Goal: Obtain resource: Download file/media

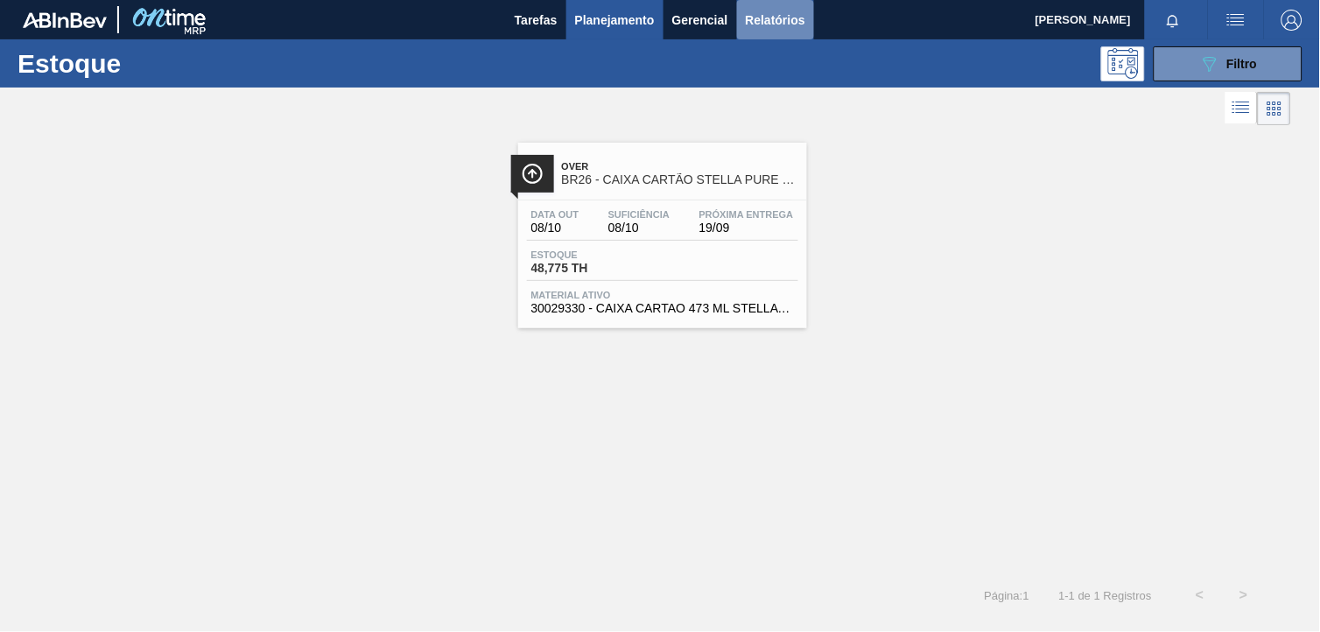
click at [756, 31] on button "Relatórios" at bounding box center [775, 19] width 77 height 39
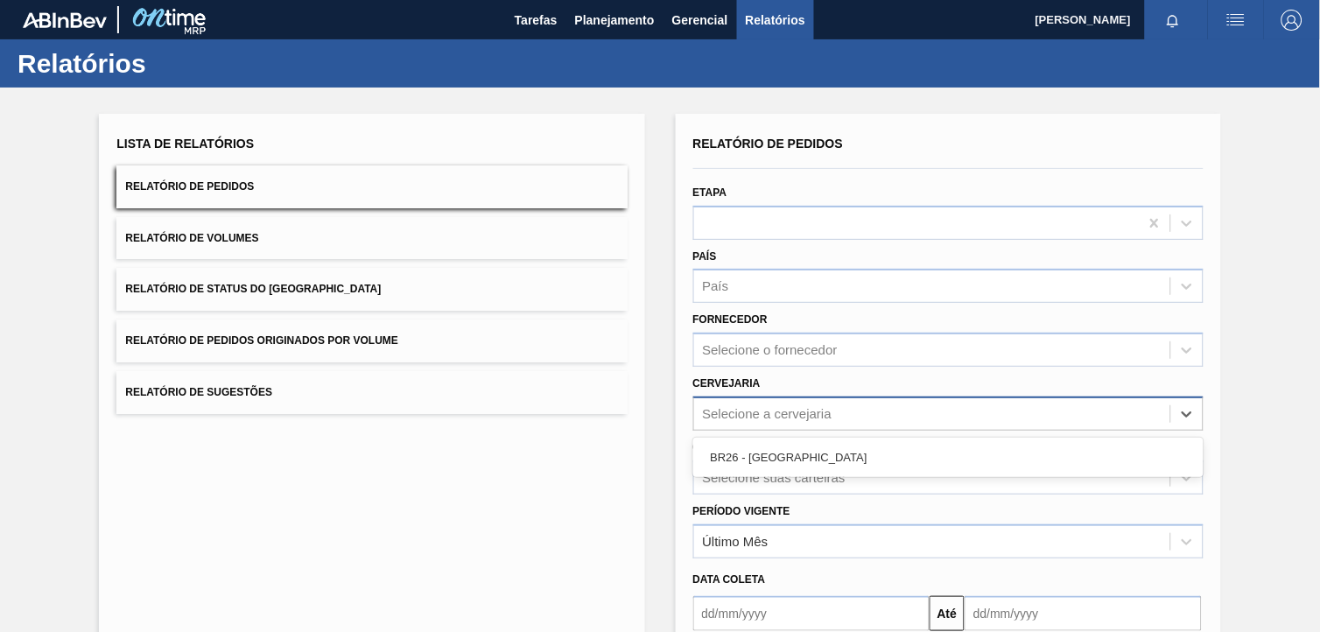
click at [779, 406] on div "Selecione a cervejaria" at bounding box center [768, 413] width 130 height 15
click at [791, 457] on div "BR26 - [GEOGRAPHIC_DATA]" at bounding box center [948, 457] width 510 height 32
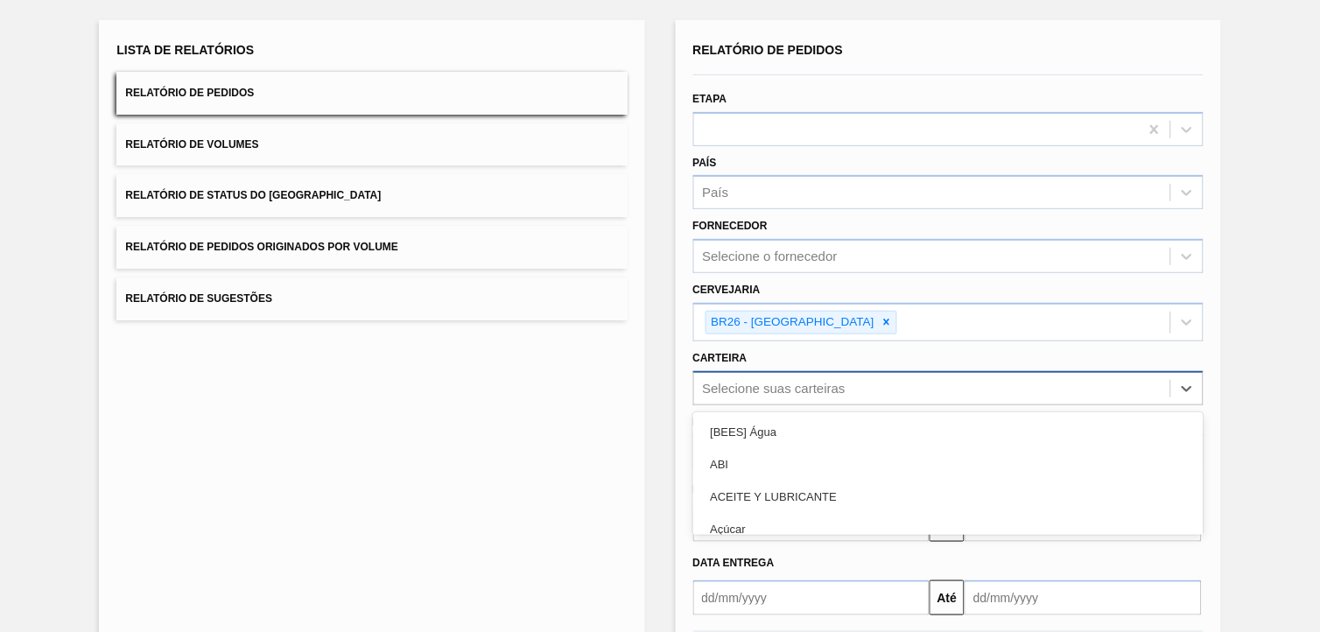
click at [804, 405] on div "option ABI focused, 2 of 101. 101 results available. Use Up and Down to choose …" at bounding box center [948, 388] width 510 height 34
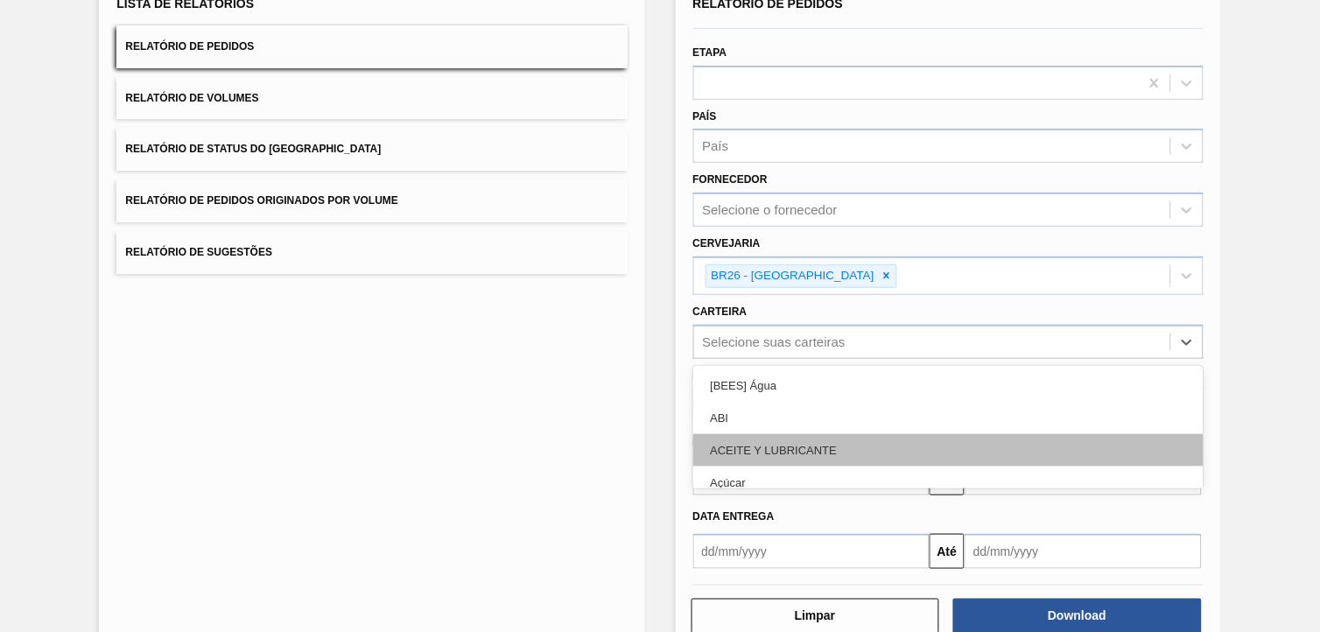
scroll to position [140, 0]
type input "garra"
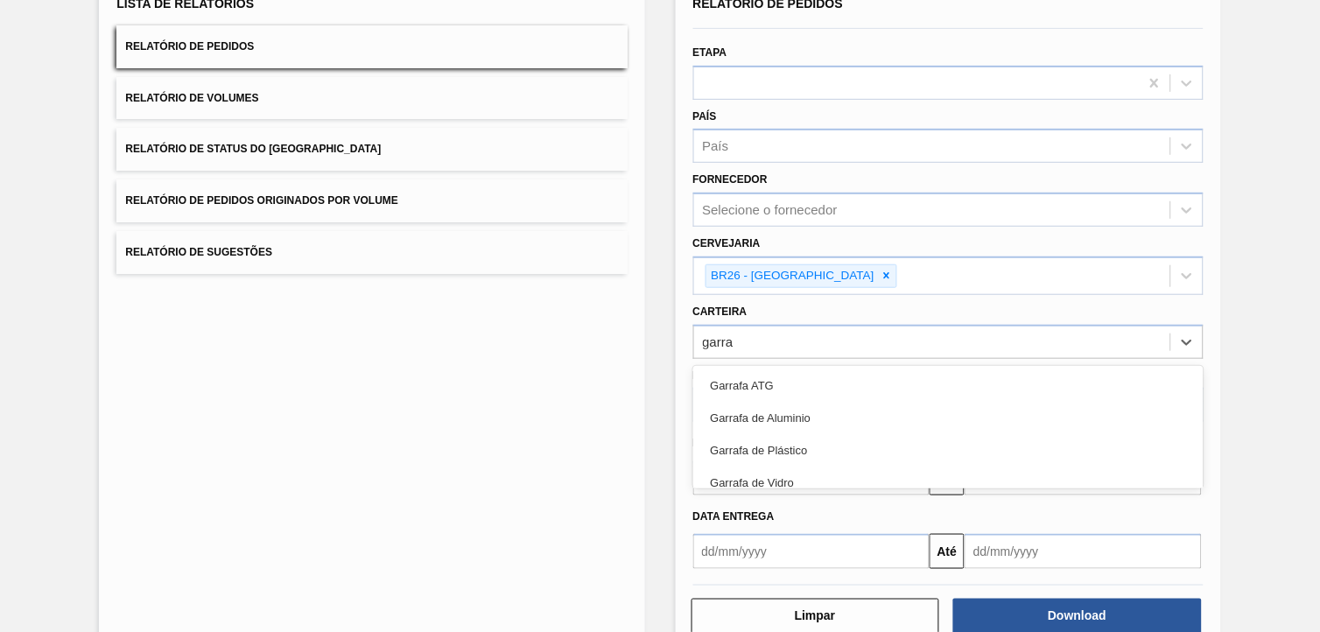
drag, startPoint x: 756, startPoint y: 478, endPoint x: 771, endPoint y: 501, distance: 27.2
click at [755, 478] on div "Garrafa de Vidro" at bounding box center [948, 483] width 510 height 32
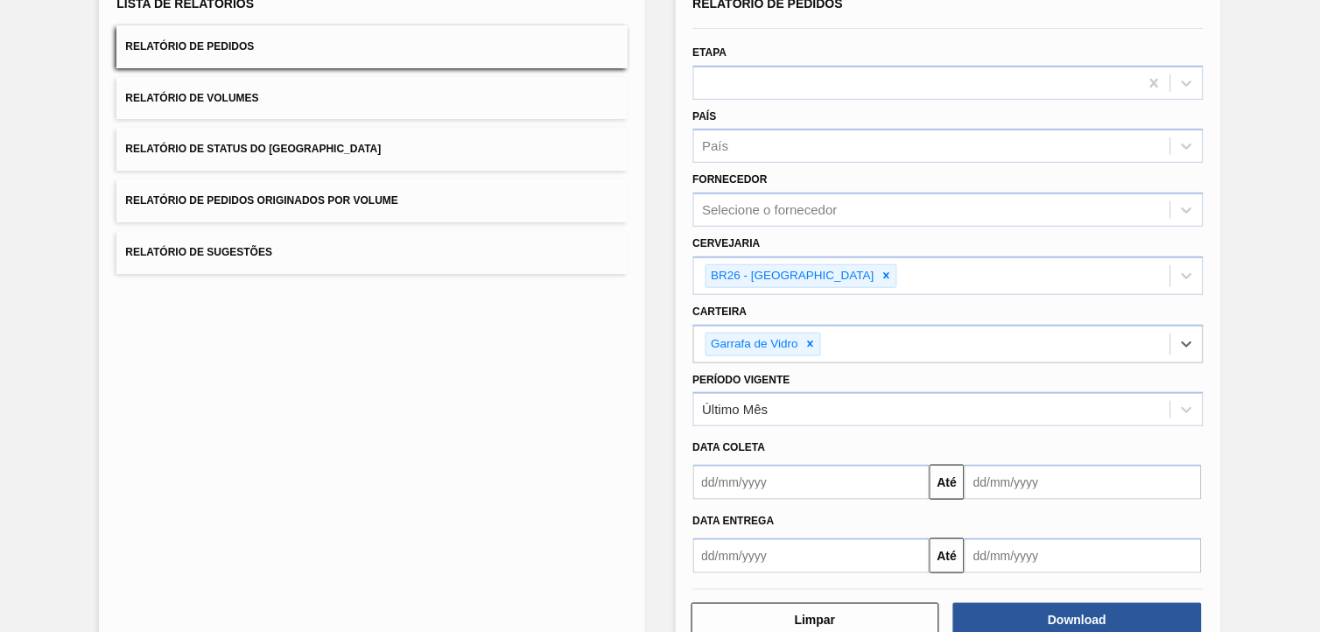
click at [763, 484] on input "text" at bounding box center [811, 482] width 237 height 35
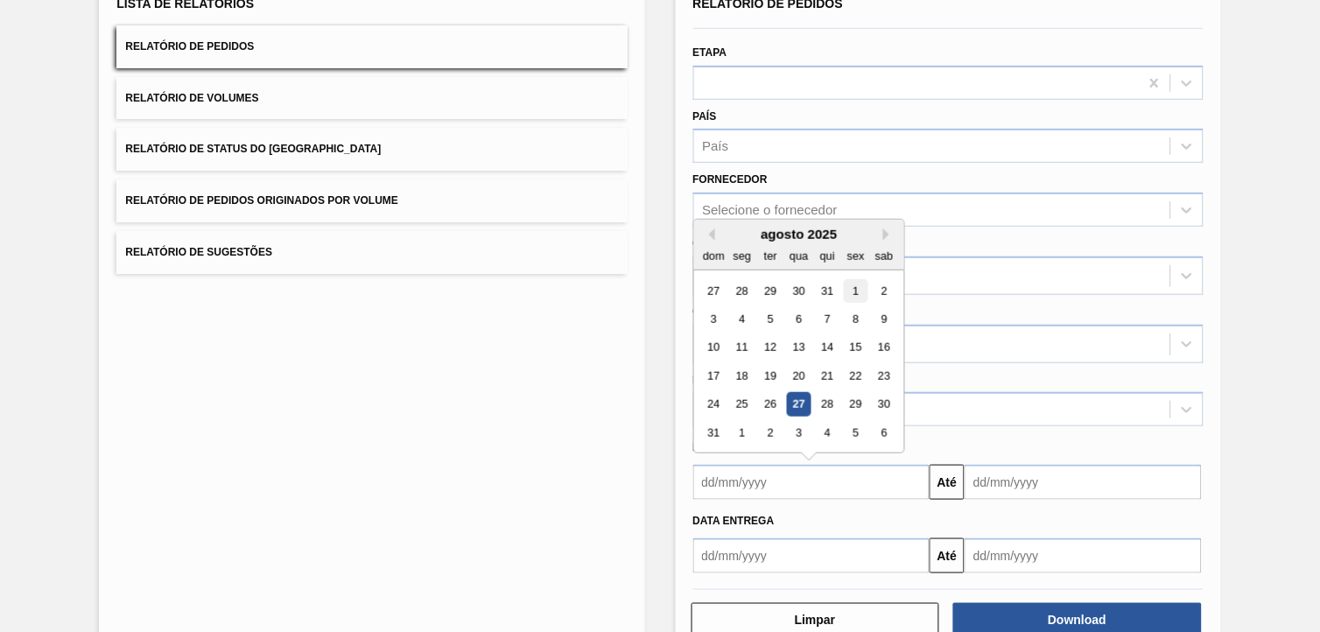
click at [846, 291] on div "1" at bounding box center [856, 291] width 24 height 24
type input "[DATE]"
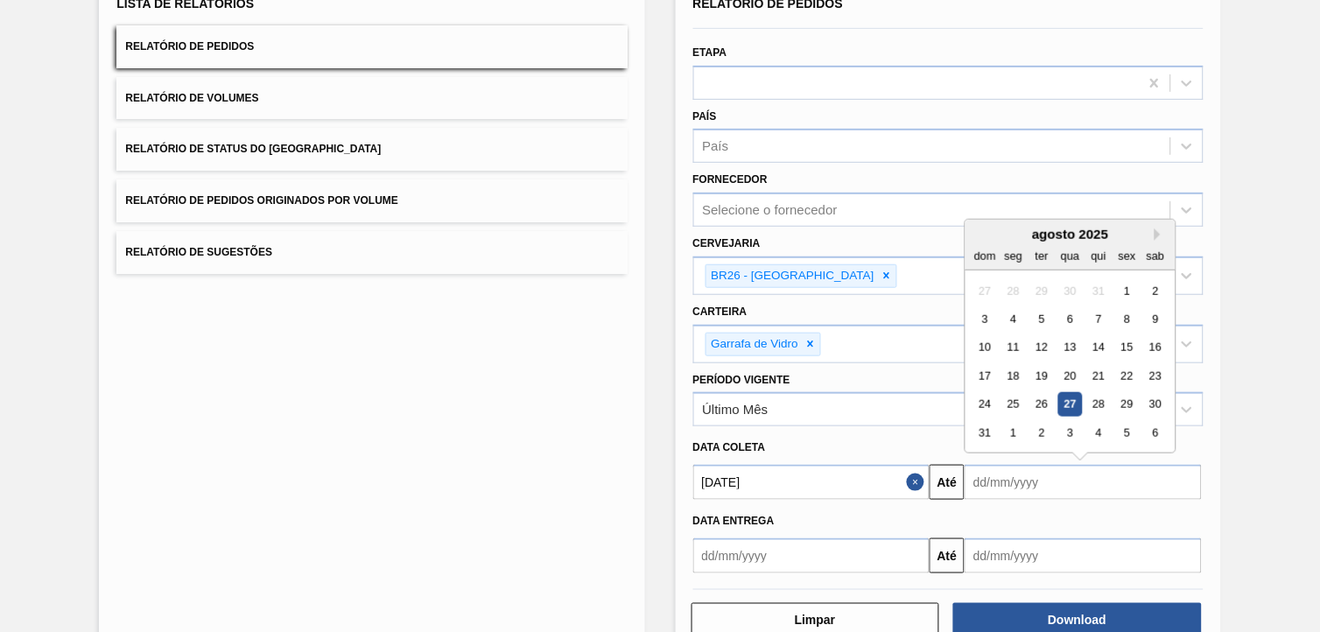
click at [1005, 486] on input "text" at bounding box center [1083, 482] width 237 height 35
drag, startPoint x: 1154, startPoint y: 432, endPoint x: 885, endPoint y: 509, distance: 279.6
click at [1154, 431] on div "6" at bounding box center [1156, 433] width 24 height 24
type input "[DATE]"
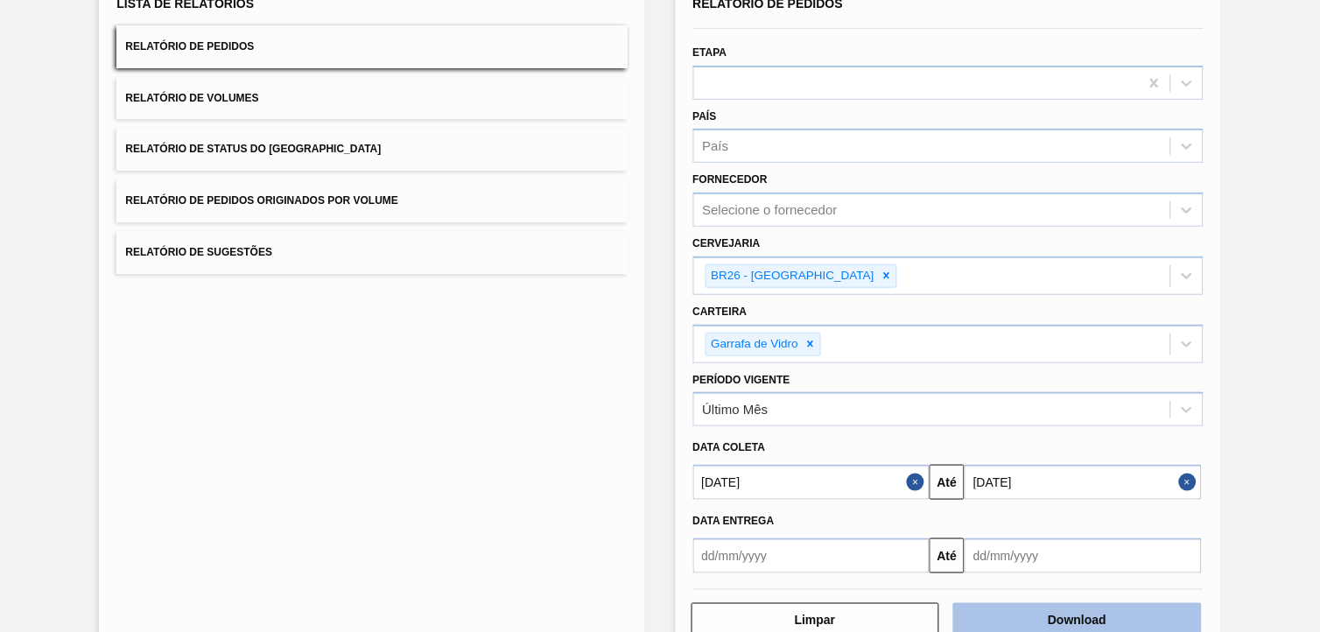
click at [1023, 626] on button "Download" at bounding box center [1078, 620] width 249 height 35
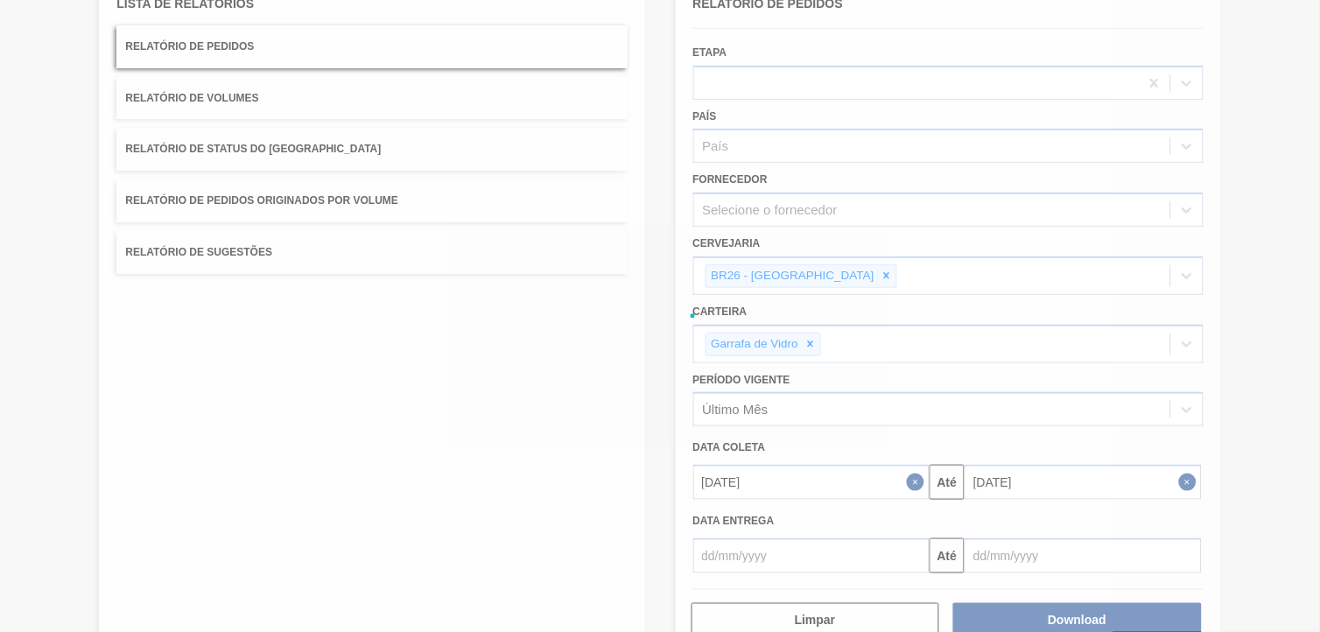
click at [865, 491] on div at bounding box center [660, 316] width 1320 height 632
click at [863, 491] on div at bounding box center [660, 316] width 1320 height 632
click at [861, 491] on div at bounding box center [660, 316] width 1320 height 632
click at [863, 490] on div at bounding box center [660, 316] width 1320 height 632
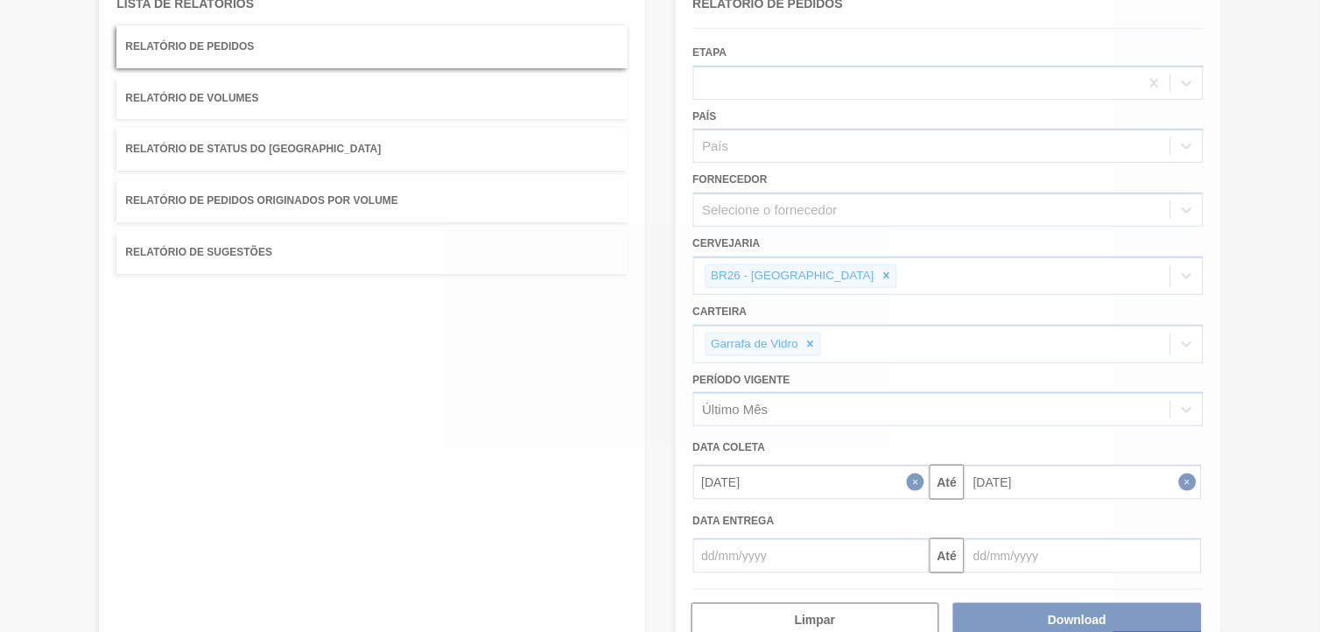
click at [863, 490] on div at bounding box center [660, 316] width 1320 height 632
click at [862, 490] on div at bounding box center [660, 316] width 1320 height 632
drag, startPoint x: 862, startPoint y: 490, endPoint x: 877, endPoint y: 489, distance: 15.0
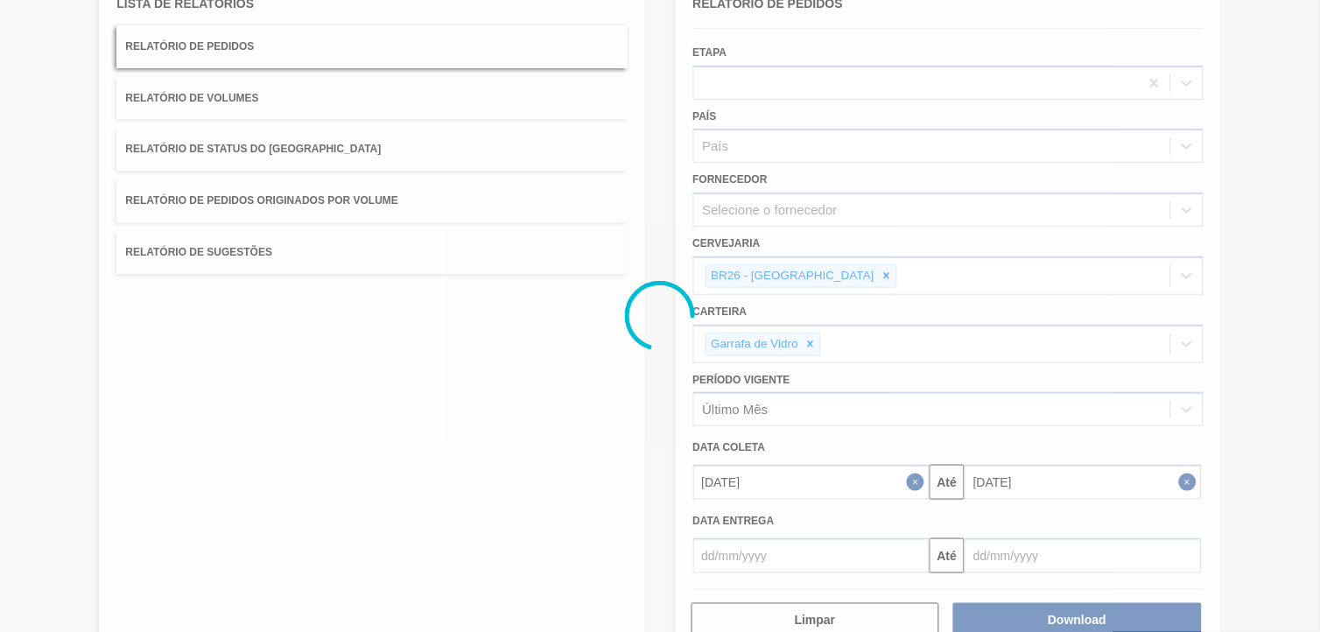
click at [877, 489] on div at bounding box center [660, 316] width 1320 height 632
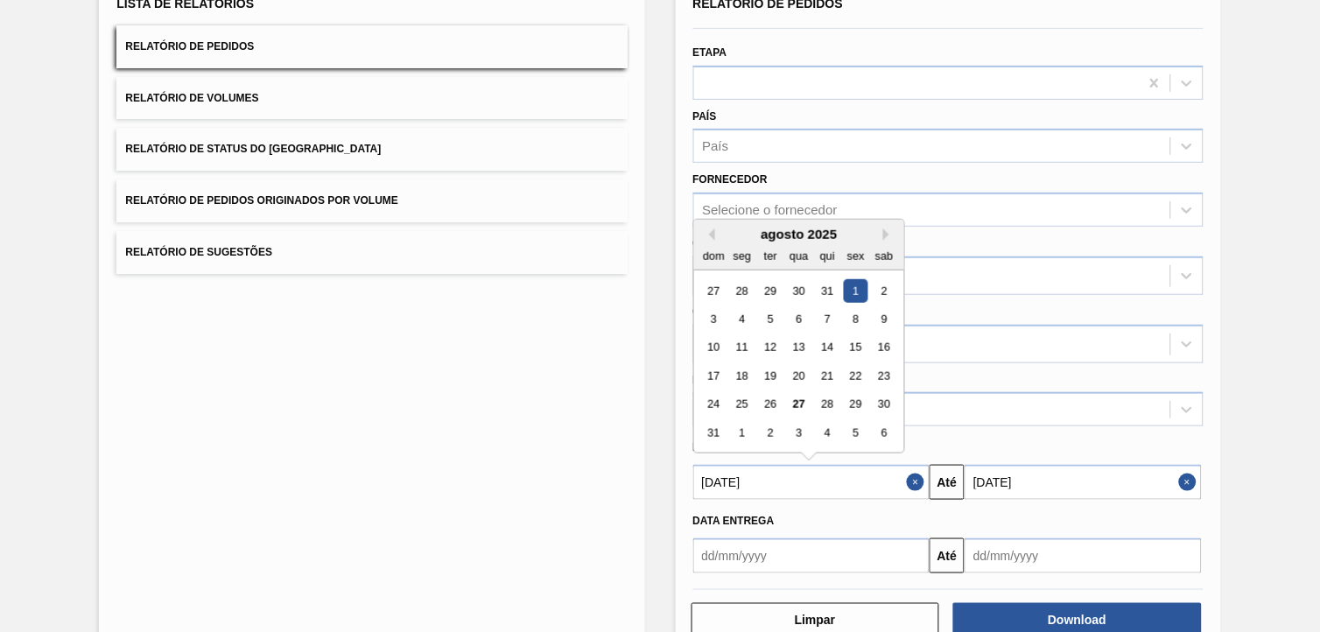
click at [830, 491] on input "[DATE]" at bounding box center [811, 482] width 237 height 35
click at [880, 350] on div "16" at bounding box center [884, 348] width 24 height 24
type input "[DATE]"
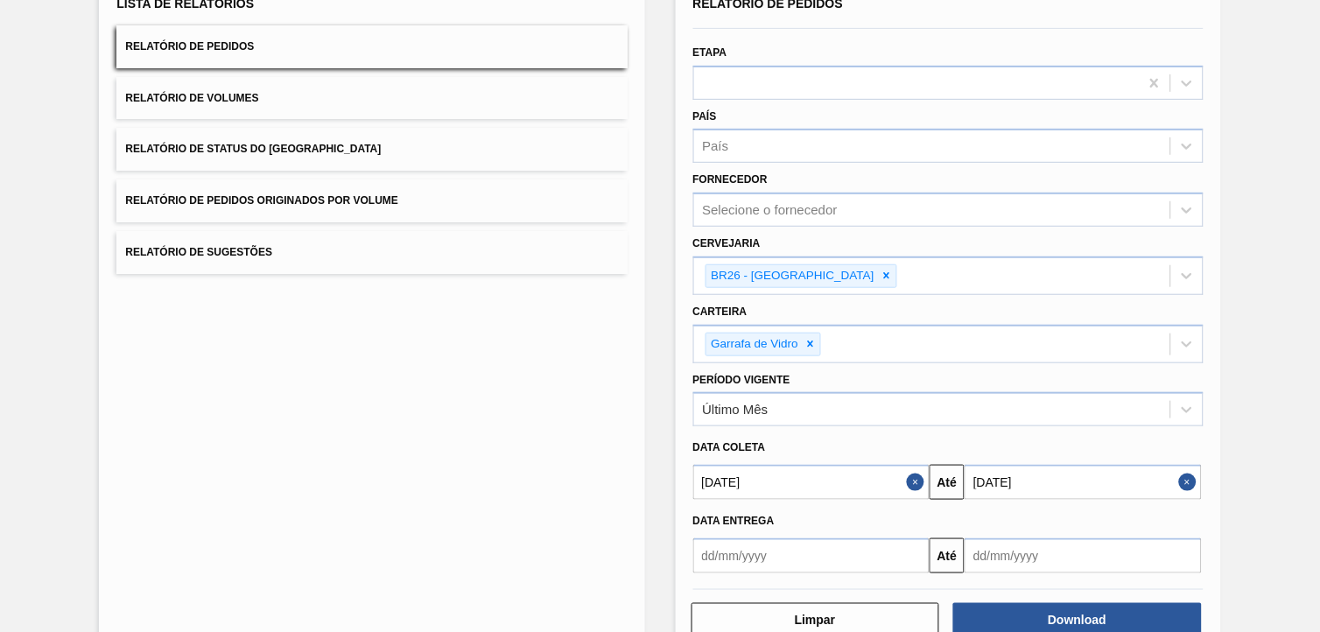
click at [1016, 475] on input "[DATE]" at bounding box center [1083, 482] width 237 height 35
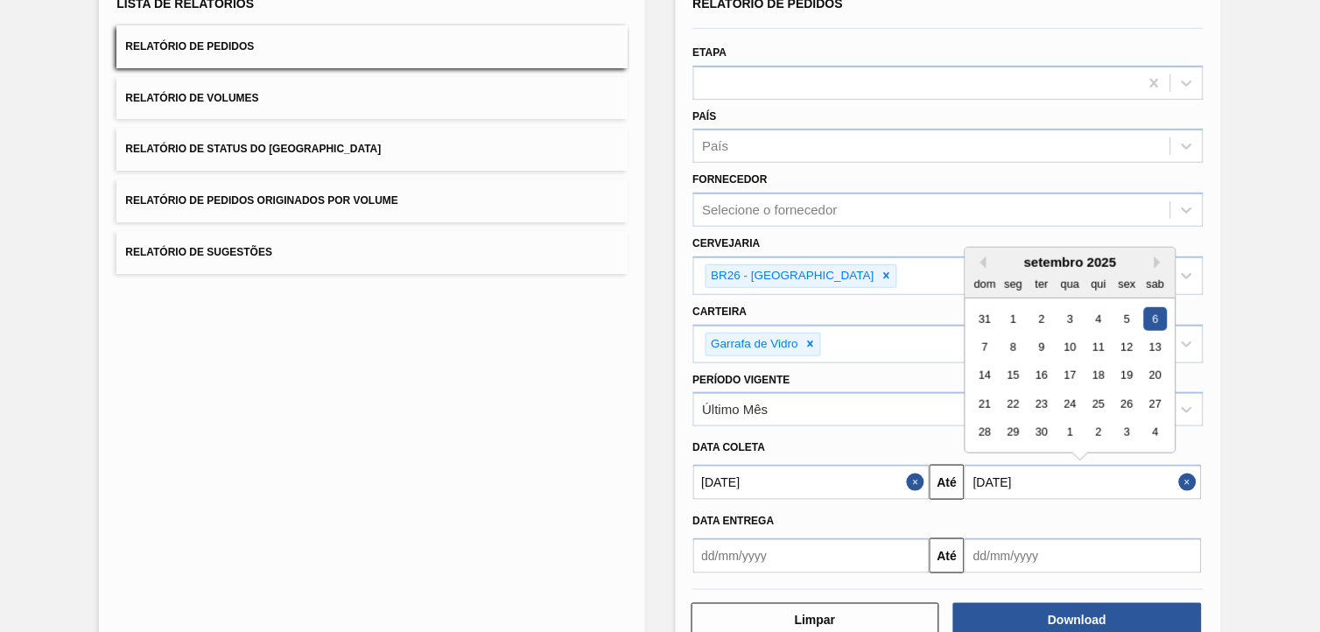
click at [1158, 264] on div "setembro 2025" at bounding box center [1071, 262] width 210 height 15
click at [1148, 369] on div "20" at bounding box center [1156, 376] width 24 height 24
type input "[DATE]"
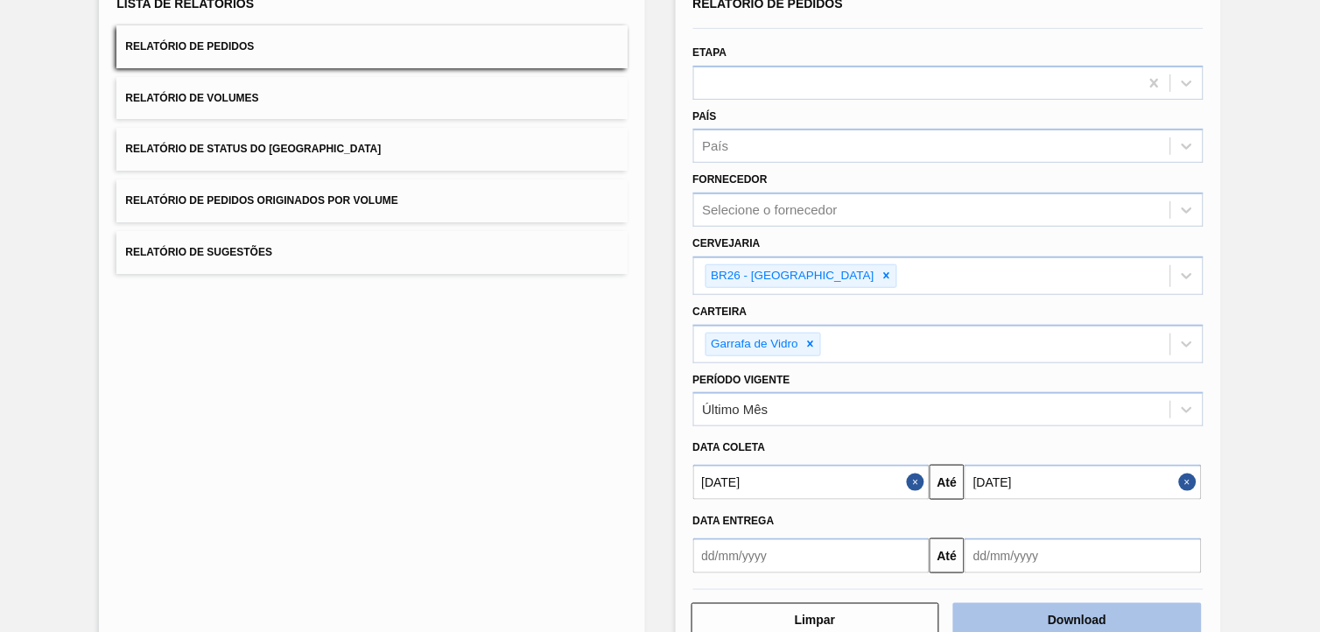
click at [996, 623] on button "Download" at bounding box center [1078, 620] width 249 height 35
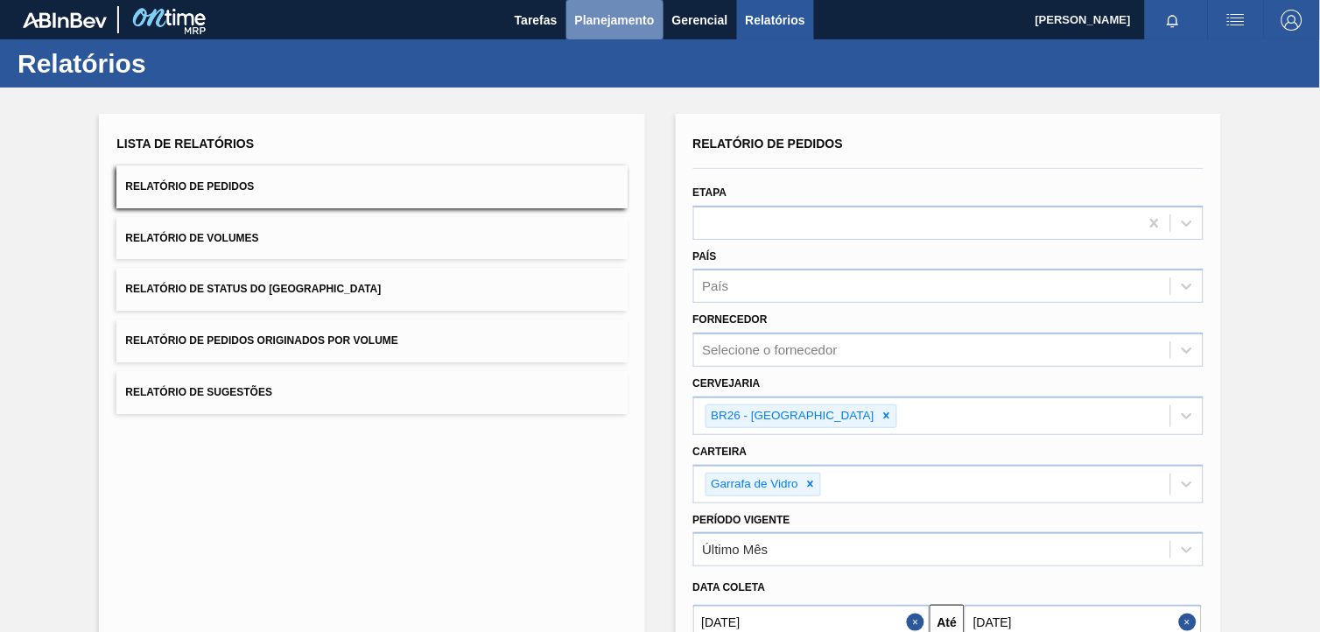
click at [644, 24] on span "Planejamento" at bounding box center [615, 20] width 80 height 21
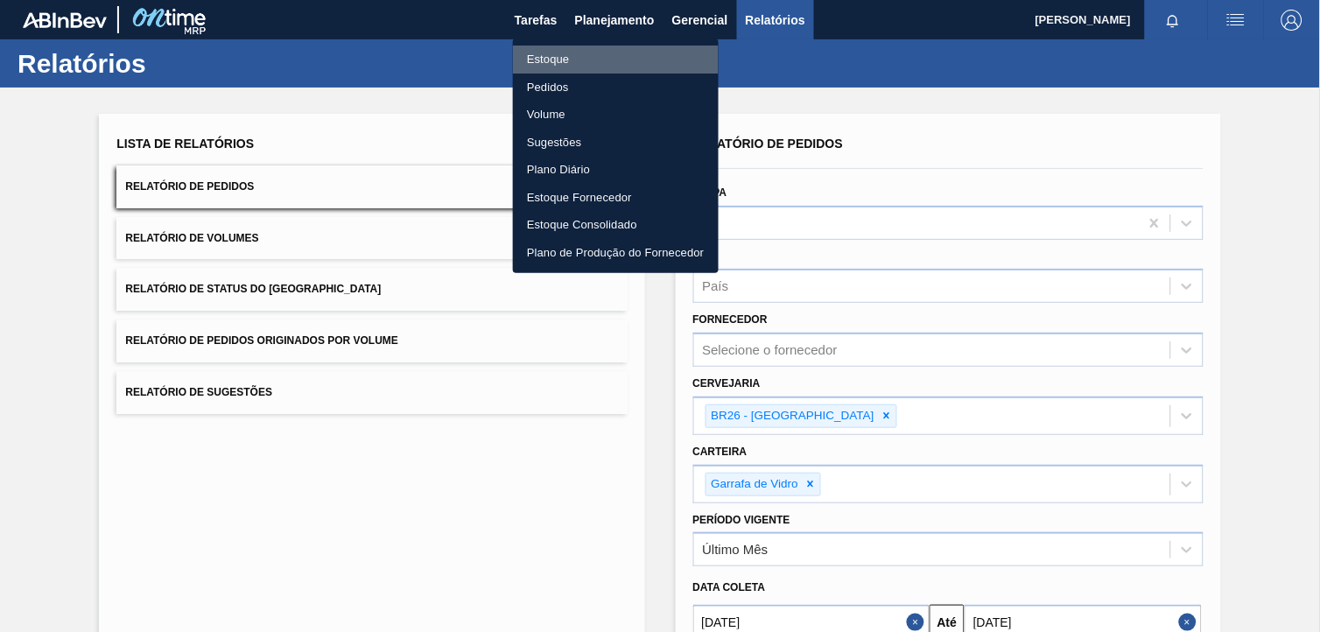
click at [683, 56] on li "Estoque" at bounding box center [616, 60] width 206 height 28
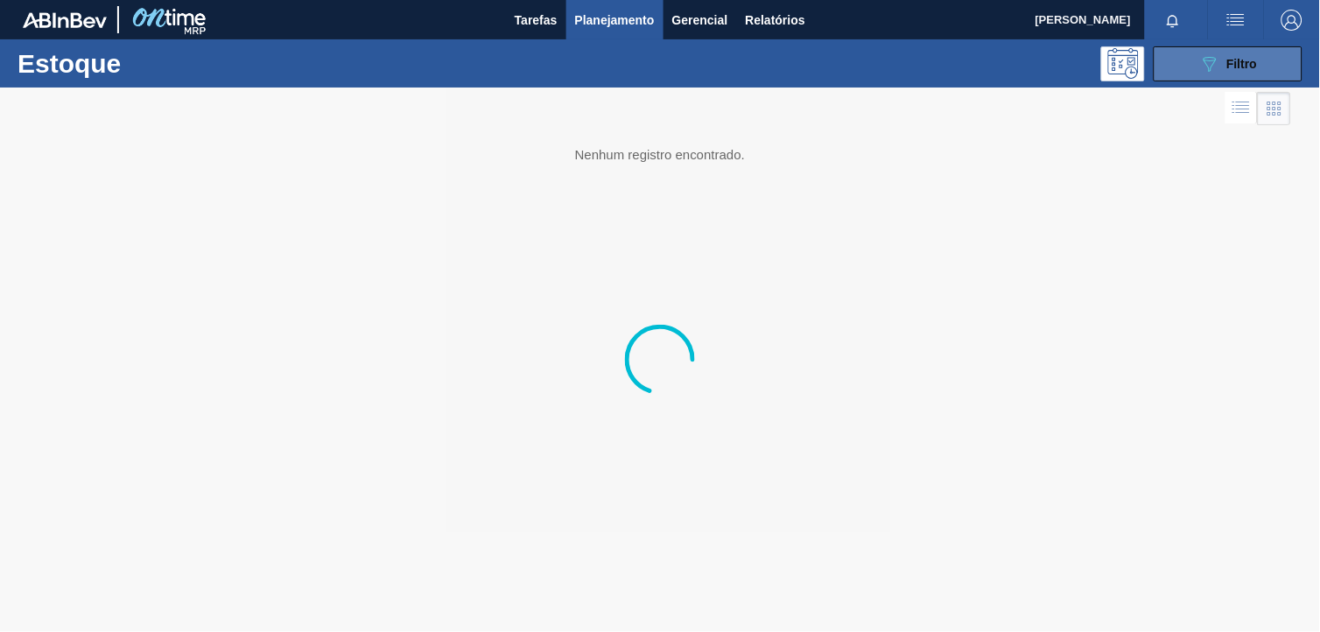
click at [1213, 46] on button "089F7B8B-B2A5-4AFE-B5C0-19BA573D28AC Filtro" at bounding box center [1228, 63] width 149 height 35
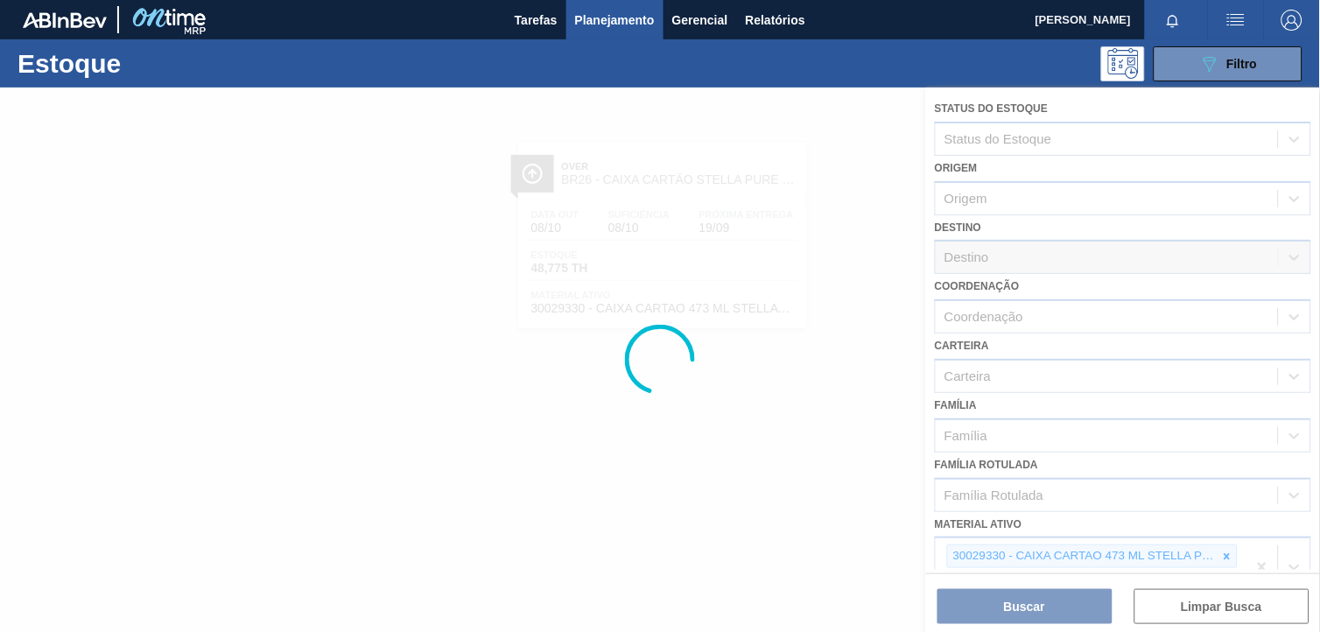
click at [1235, 550] on div at bounding box center [660, 360] width 1320 height 545
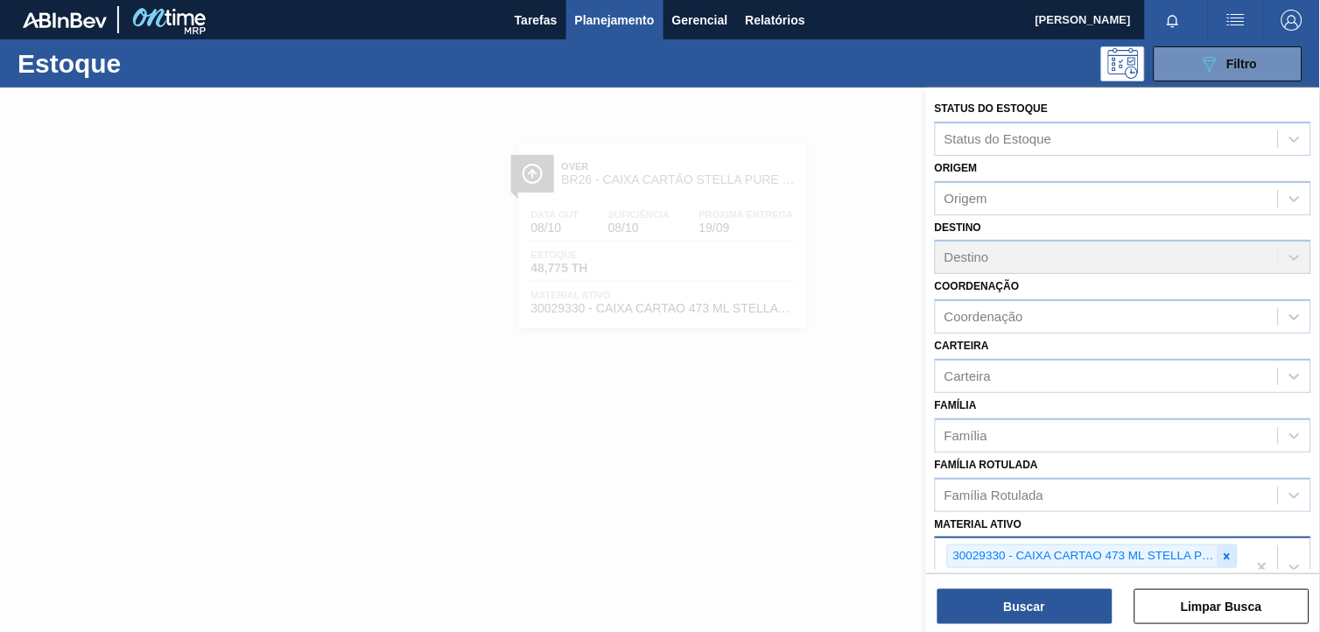
click at [1232, 550] on div at bounding box center [1227, 556] width 19 height 22
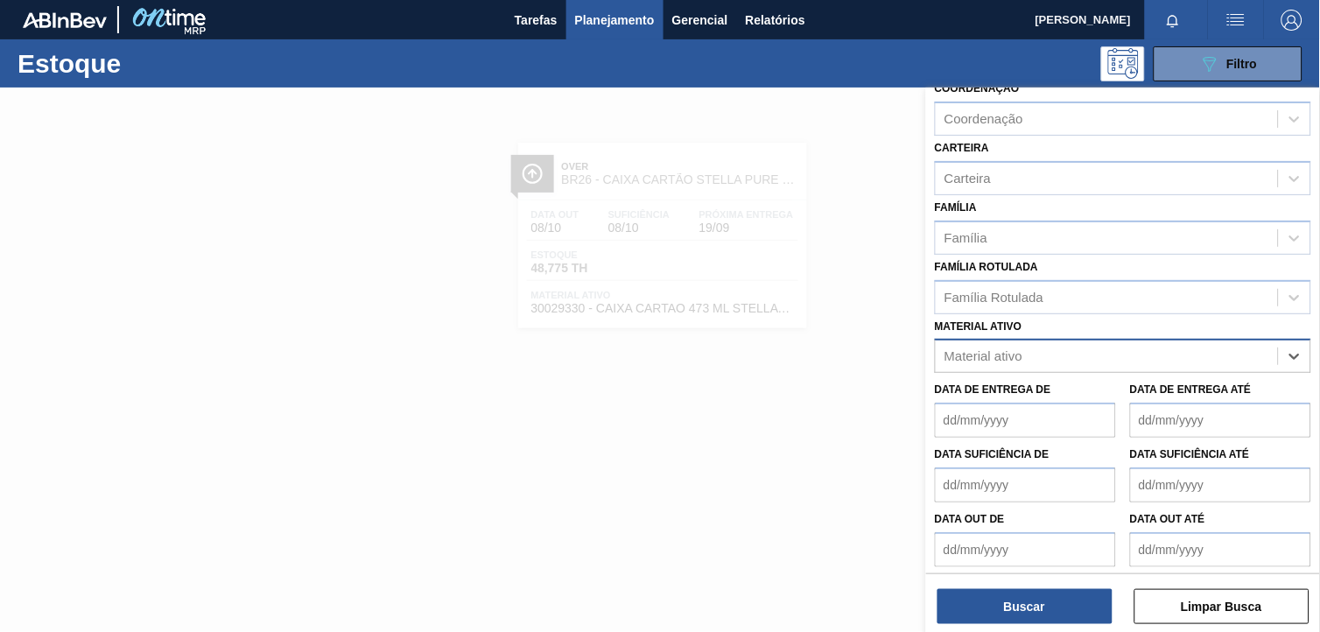
paste ativo "20008538"
type ativo "20008538"
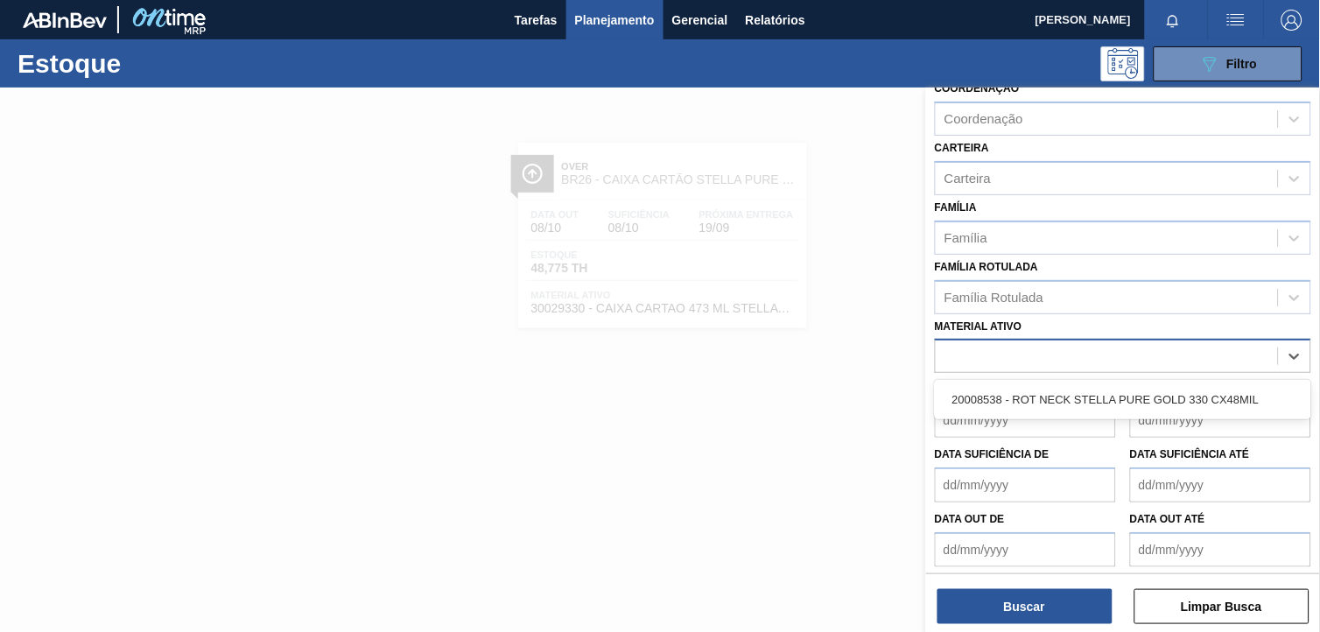
scroll to position [223, 0]
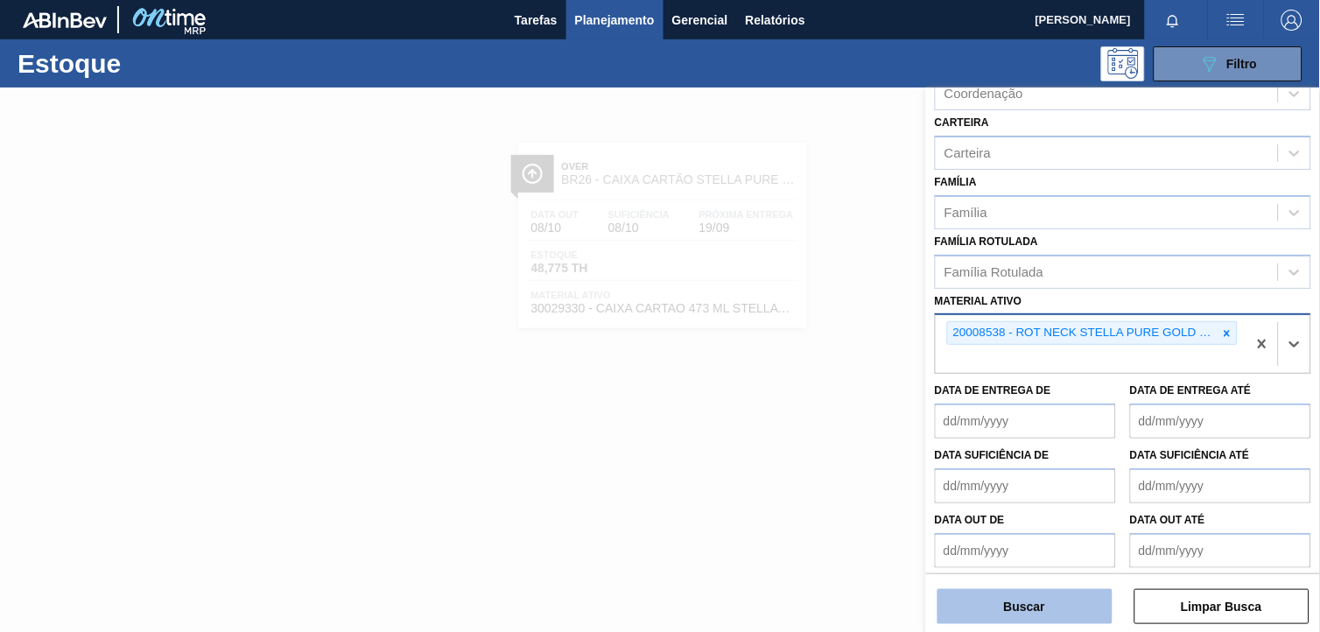
click at [1054, 614] on button "Buscar" at bounding box center [1025, 606] width 175 height 35
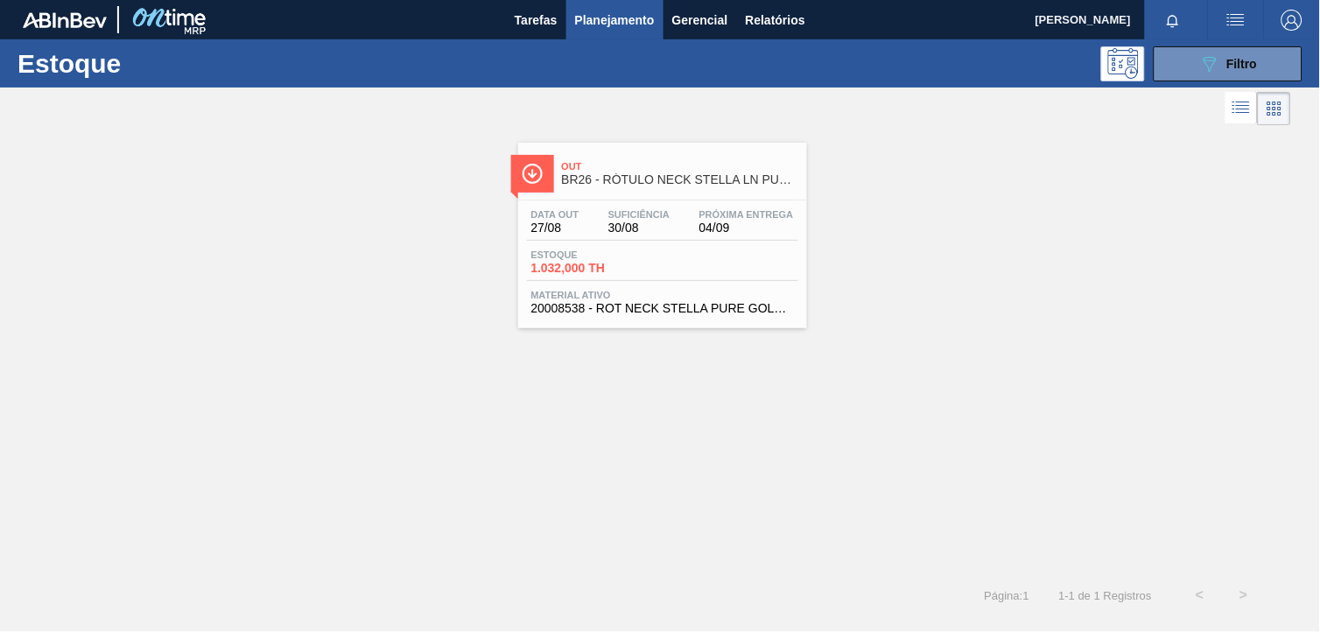
click at [721, 235] on div "Data out 27/08 Suficiência 30/08 Próxima Entrega 04/09" at bounding box center [662, 225] width 271 height 32
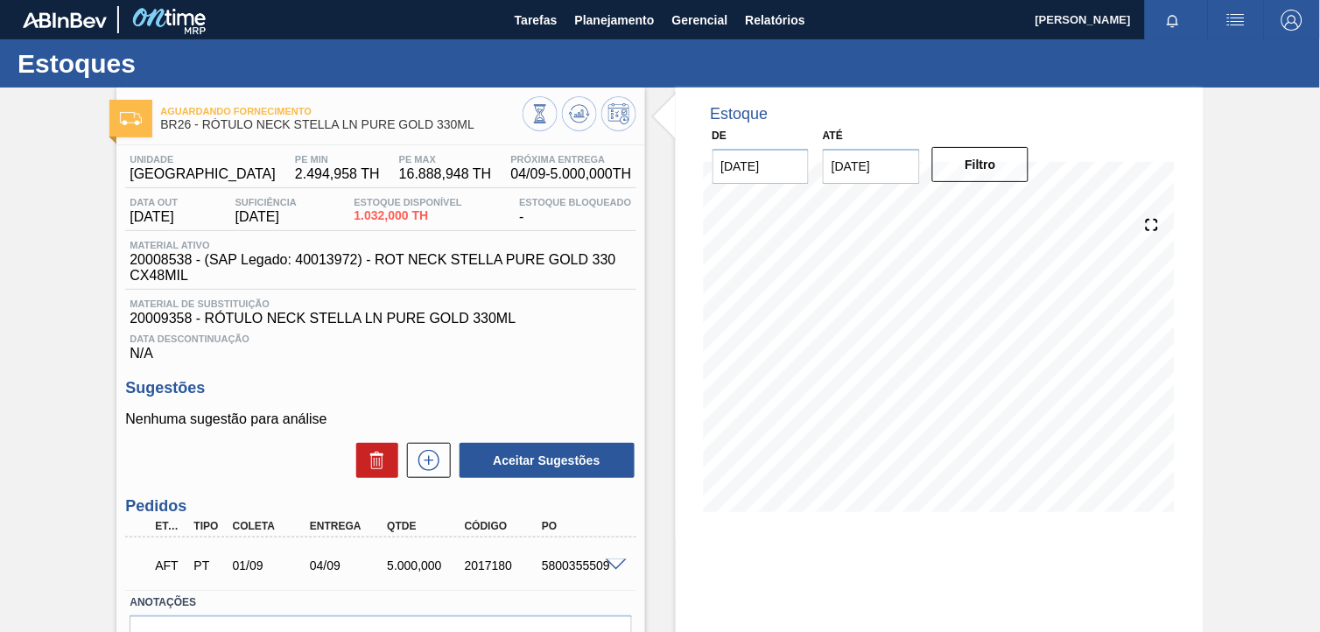
scroll to position [120, 0]
